Goal: Transaction & Acquisition: Purchase product/service

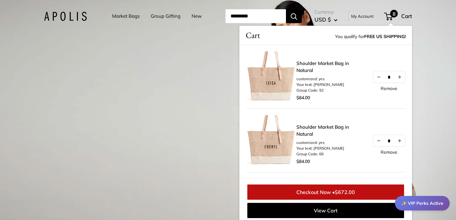
click at [188, 80] on div "1 / 3" at bounding box center [228, 110] width 456 height 220
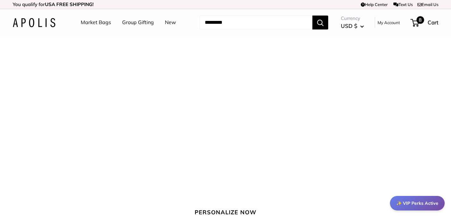
click at [417, 21] on span "8" at bounding box center [420, 20] width 8 height 8
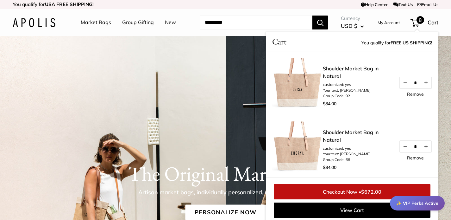
click at [342, 70] on link "Shoulder Market Bag in Natural" at bounding box center [358, 72] width 70 height 15
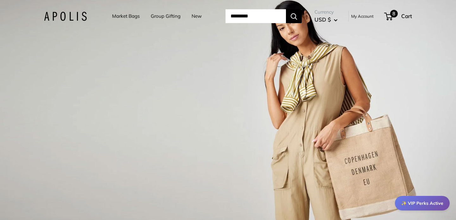
click at [394, 13] on span "8" at bounding box center [394, 14] width 8 height 8
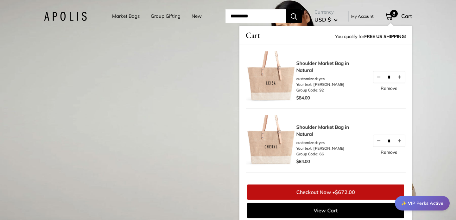
click at [255, 14] on input "Search..." at bounding box center [255, 16] width 60 height 14
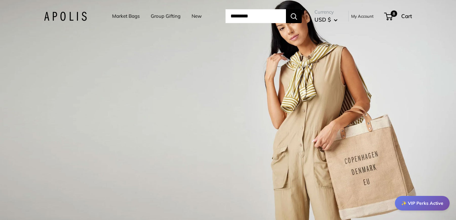
click at [247, 17] on input "Search..." at bounding box center [255, 16] width 60 height 14
type input "**********"
click at [286, 9] on button "Search" at bounding box center [294, 16] width 16 height 14
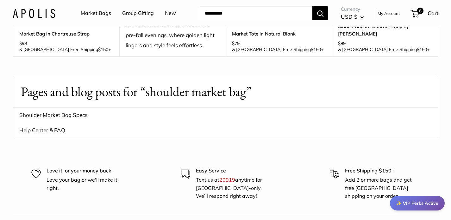
scroll to position [927, 0]
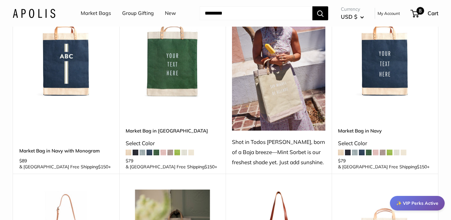
click at [418, 11] on span "8" at bounding box center [420, 11] width 8 height 8
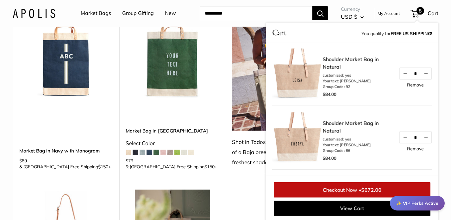
click at [349, 188] on link "Checkout Now • $672.00" at bounding box center [352, 189] width 157 height 15
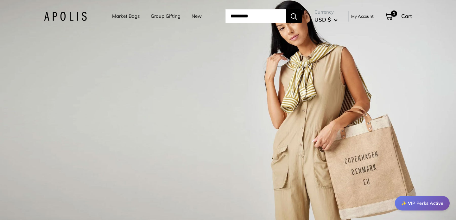
click at [279, 17] on input "Search..." at bounding box center [255, 16] width 60 height 14
type input "**********"
click at [286, 9] on button "Search" at bounding box center [294, 16] width 16 height 14
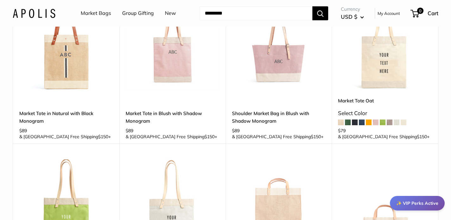
scroll to position [594, 0]
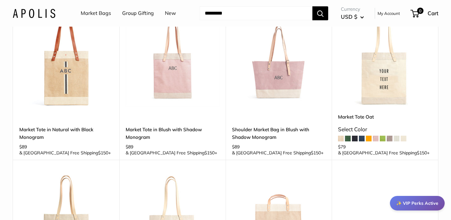
click at [362, 135] on span at bounding box center [362, 138] width 6 height 6
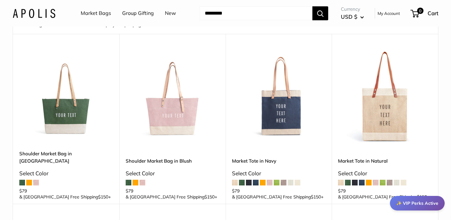
scroll to position [56, 0]
click at [0, 0] on img at bounding box center [0, 0] width 0 height 0
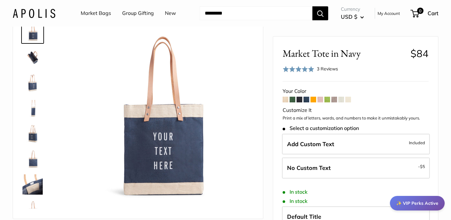
scroll to position [53, 0]
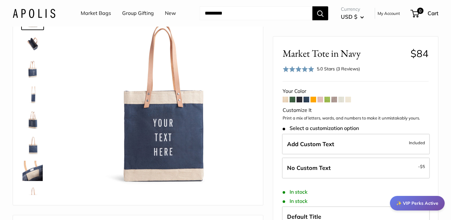
click at [34, 166] on img at bounding box center [32, 170] width 20 height 20
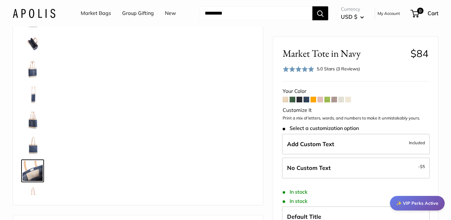
scroll to position [15, 0]
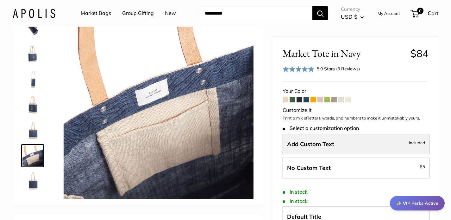
click at [386, 146] on label "Add Custom Text Included" at bounding box center [356, 143] width 148 height 21
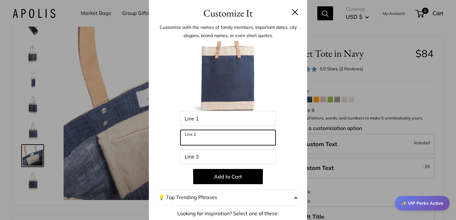
click at [202, 134] on input "Line 2" at bounding box center [227, 137] width 95 height 15
type input "****"
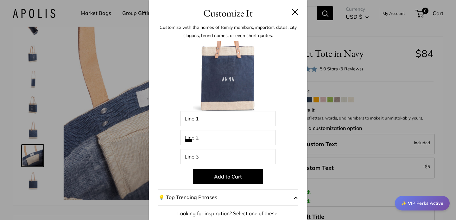
click at [286, 11] on h3 "Customize It" at bounding box center [227, 13] width 139 height 15
click at [292, 9] on button at bounding box center [295, 12] width 6 height 6
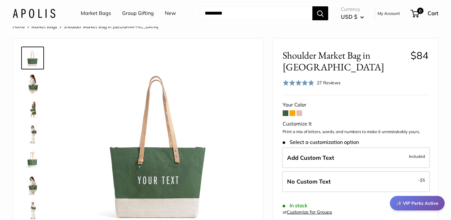
scroll to position [17, 0]
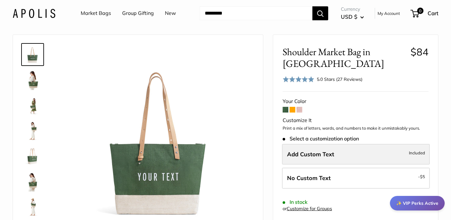
click at [338, 158] on label "Add Custom Text Included" at bounding box center [356, 154] width 148 height 21
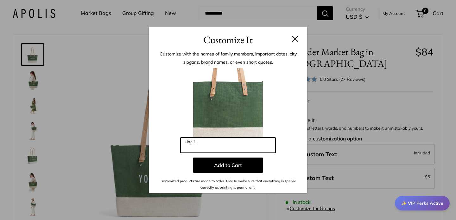
click at [263, 148] on input "Line 1" at bounding box center [227, 144] width 95 height 15
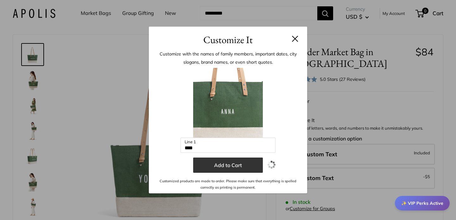
click at [233, 167] on button "Add to Cart" at bounding box center [228, 164] width 70 height 15
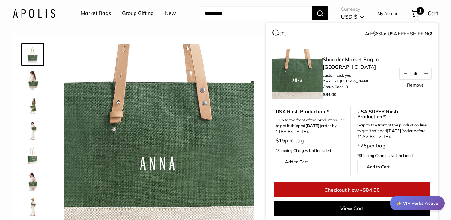
click at [219, 26] on header "Market Bags Group Gifting New Need help? Text Us: 20919 hello@apolisglobal.com …" at bounding box center [225, 13] width 451 height 27
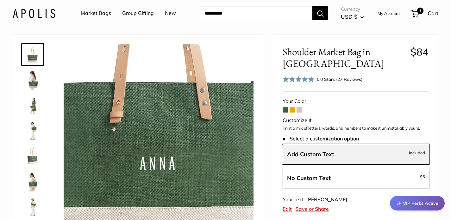
click at [331, 153] on span "Add Custom Text" at bounding box center [310, 153] width 47 height 7
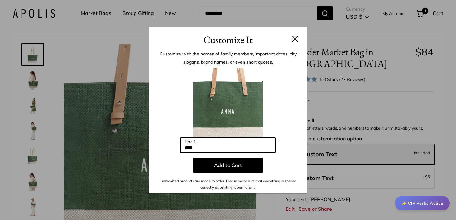
click at [235, 146] on input "****" at bounding box center [227, 144] width 95 height 15
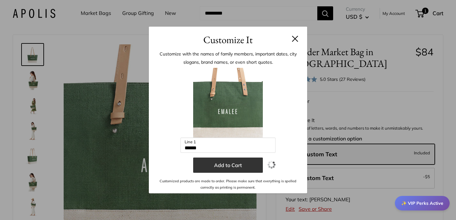
click at [249, 166] on button "Add to Cart" at bounding box center [228, 164] width 70 height 15
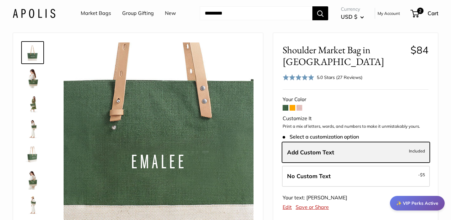
scroll to position [24, 0]
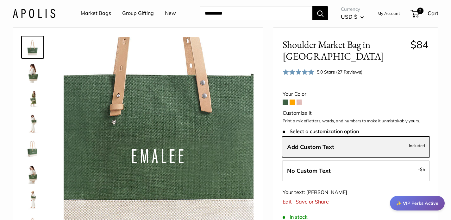
click at [348, 139] on label "Add Custom Text Included" at bounding box center [356, 146] width 148 height 21
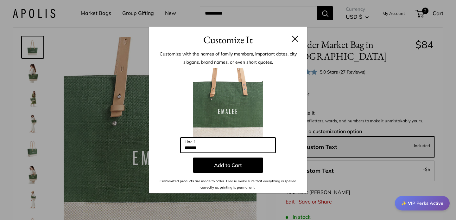
click at [232, 146] on input "******" at bounding box center [227, 144] width 95 height 15
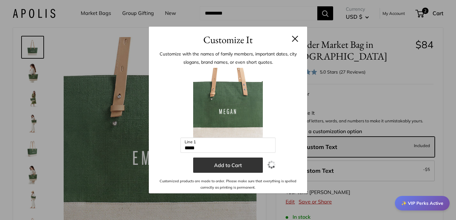
click at [230, 163] on button "Add to Cart" at bounding box center [228, 164] width 70 height 15
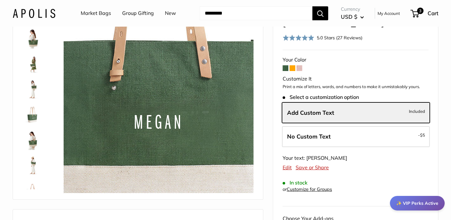
scroll to position [90, 0]
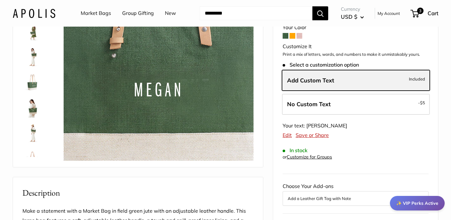
click at [339, 80] on label "Add Custom Text Included" at bounding box center [356, 80] width 148 height 21
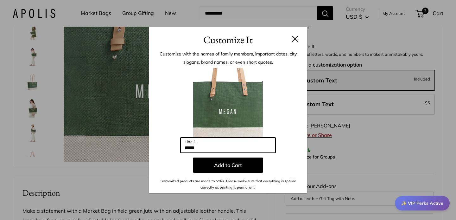
click at [224, 147] on input "*****" at bounding box center [227, 144] width 95 height 15
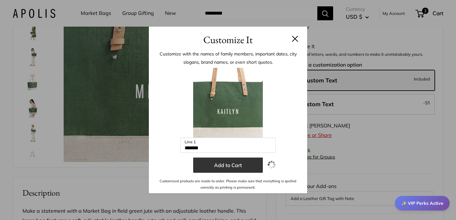
click at [220, 165] on button "Add to Cart" at bounding box center [228, 164] width 70 height 15
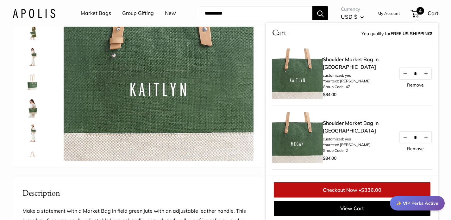
click at [449, 52] on div "Home Market Bags Shoulder Market Bag in Field Green" at bounding box center [225, 221] width 451 height 553
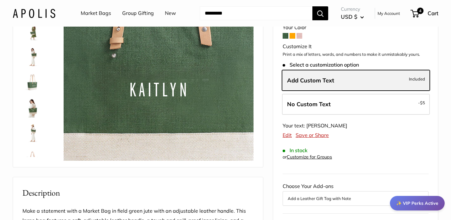
click at [346, 81] on label "Add Custom Text Included" at bounding box center [356, 80] width 148 height 21
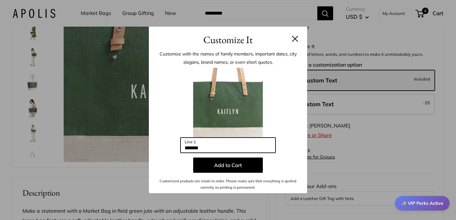
click at [213, 148] on input "*******" at bounding box center [227, 144] width 95 height 15
type input "******"
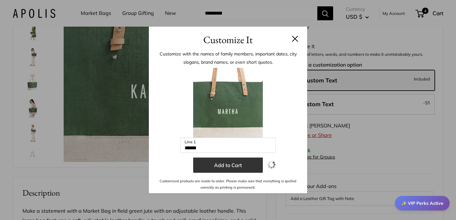
click at [227, 165] on button "Add to Cart" at bounding box center [228, 164] width 70 height 15
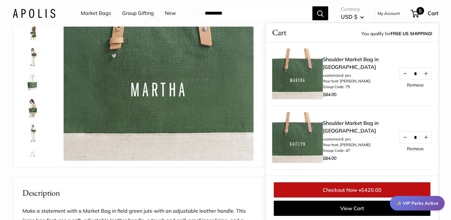
click at [444, 46] on div "Home Market Bags Shoulder Market Bag in Field Green" at bounding box center [225, 221] width 451 height 553
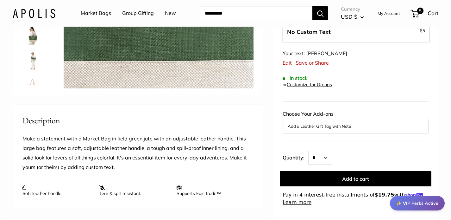
scroll to position [206, 0]
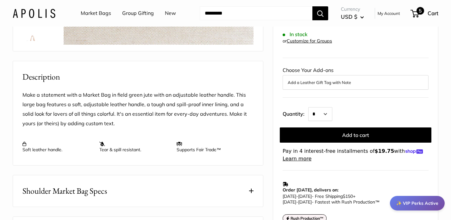
click at [417, 12] on span "5" at bounding box center [420, 11] width 8 height 8
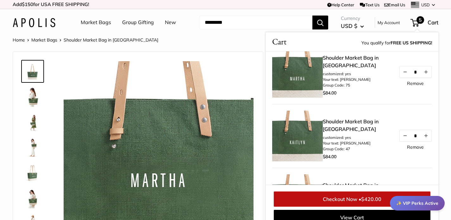
scroll to position [1, 0]
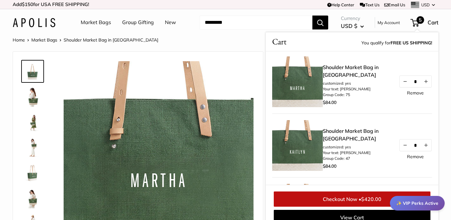
click at [362, 199] on link "Checkout Now • $420.00" at bounding box center [352, 198] width 157 height 15
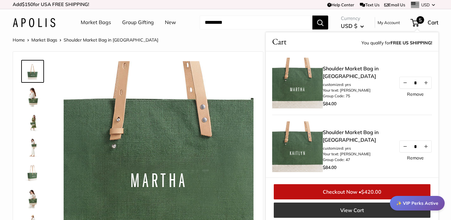
click at [356, 210] on link "View Cart" at bounding box center [352, 209] width 157 height 15
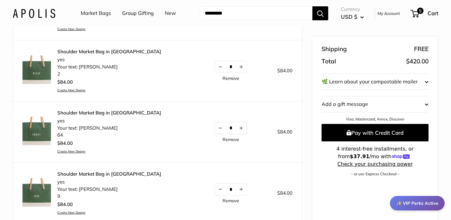
scroll to position [190, 0]
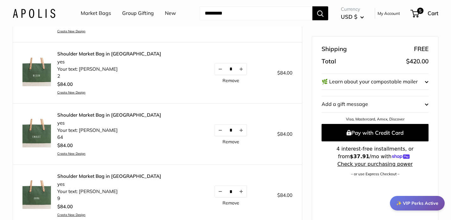
click at [222, 141] on link "Remove" at bounding box center [230, 141] width 17 height 4
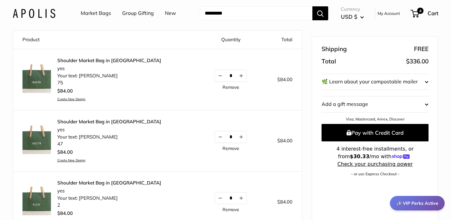
scroll to position [60, 0]
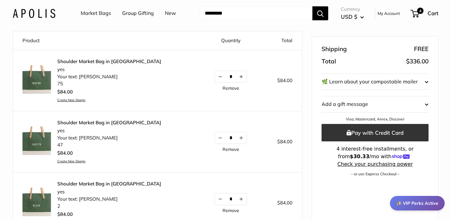
click at [367, 129] on button "Pay with Credit Card" at bounding box center [374, 132] width 107 height 17
